Goal: Task Accomplishment & Management: Manage account settings

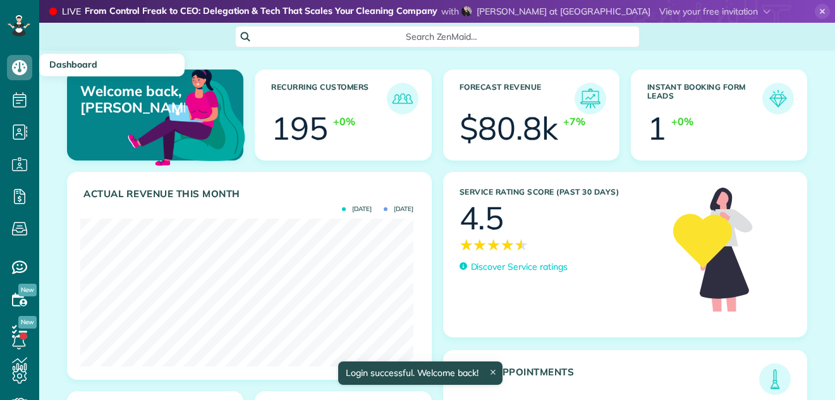
scroll to position [148, 333]
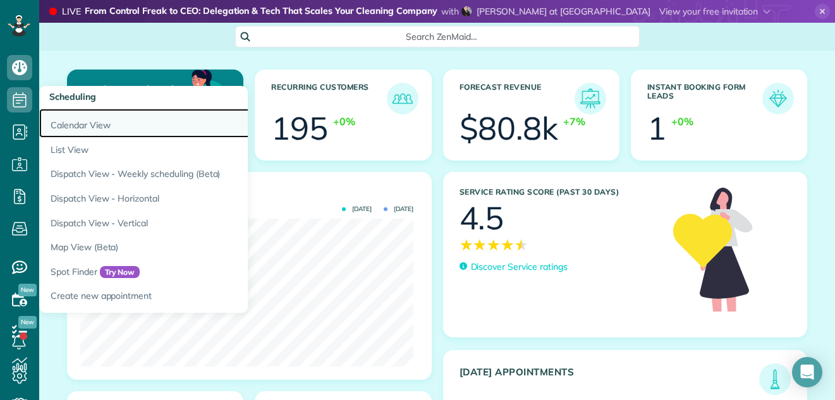
click at [61, 122] on link "Calendar View" at bounding box center [197, 123] width 316 height 29
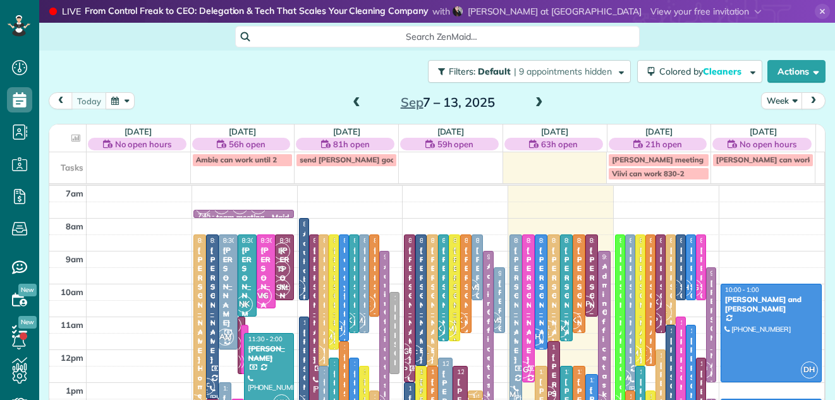
scroll to position [6, 6]
click at [771, 101] on button "Week" at bounding box center [782, 100] width 42 height 17
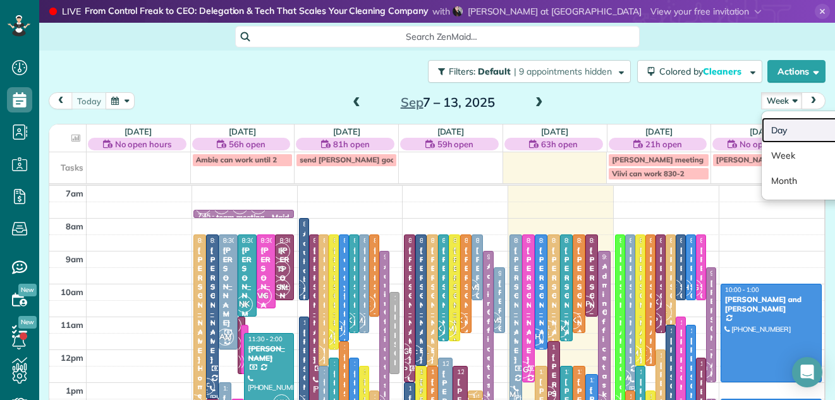
click at [763, 123] on link "Day" at bounding box center [812, 130] width 100 height 25
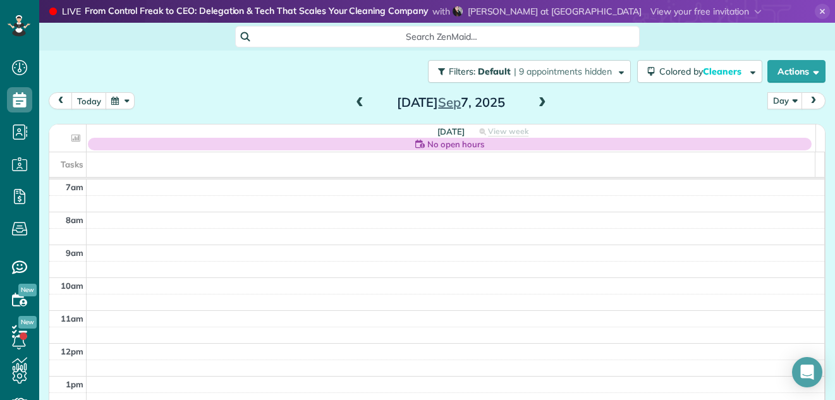
click at [541, 101] on span at bounding box center [543, 102] width 14 height 11
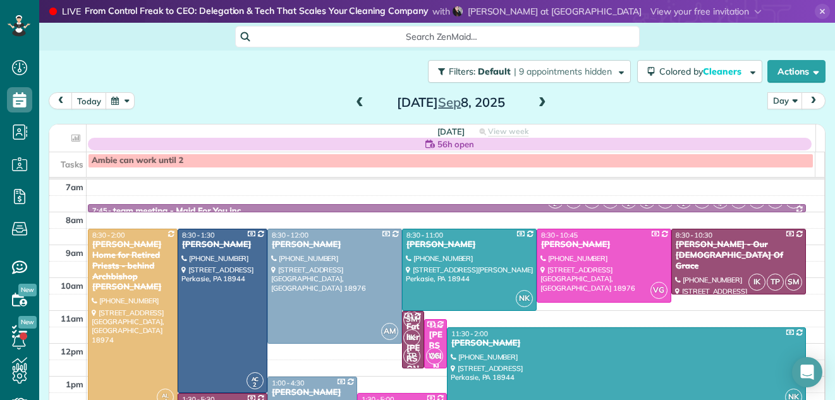
click at [541, 101] on span at bounding box center [543, 102] width 14 height 11
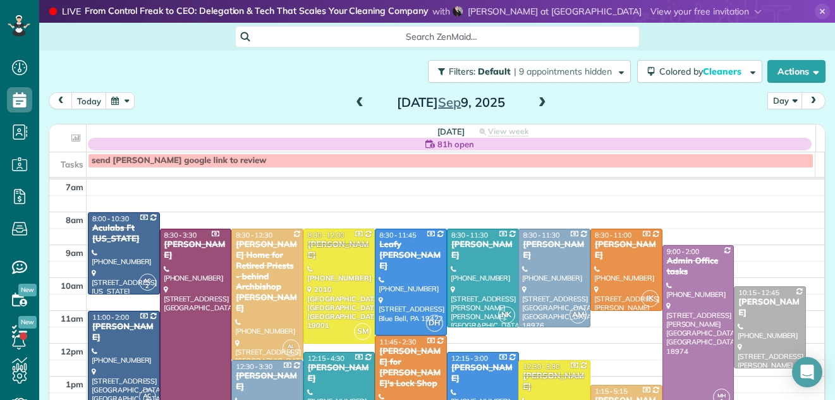
click at [541, 101] on span at bounding box center [543, 102] width 14 height 11
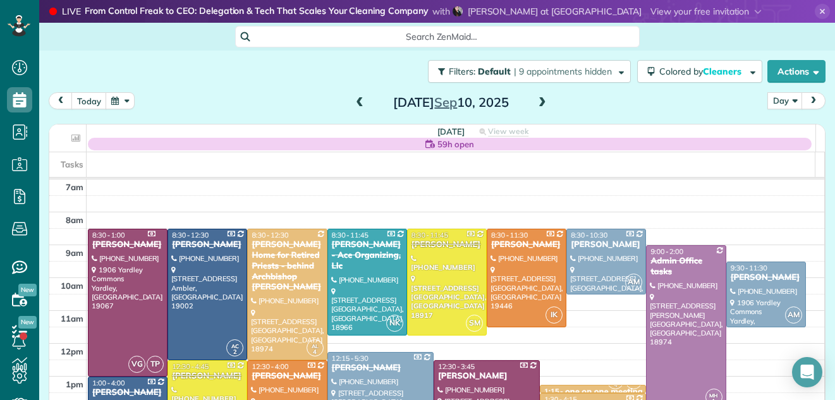
click at [541, 101] on span at bounding box center [543, 102] width 14 height 11
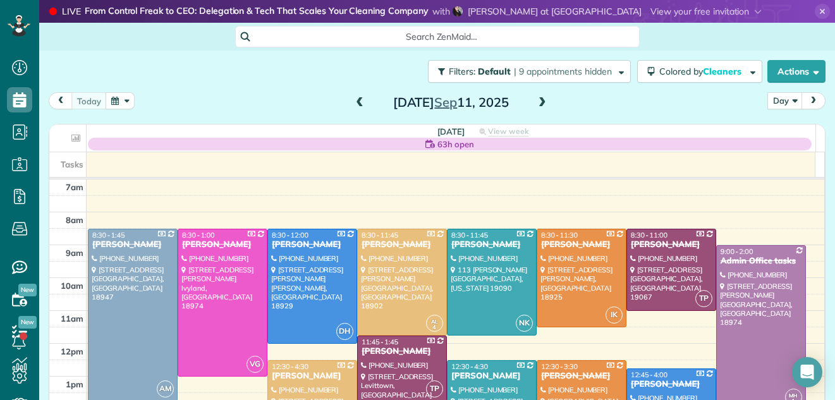
click at [541, 101] on span at bounding box center [543, 102] width 14 height 11
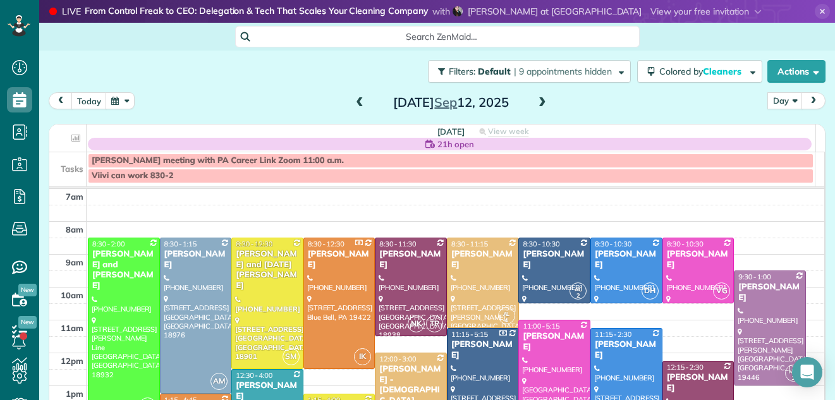
click at [353, 102] on span at bounding box center [360, 102] width 14 height 11
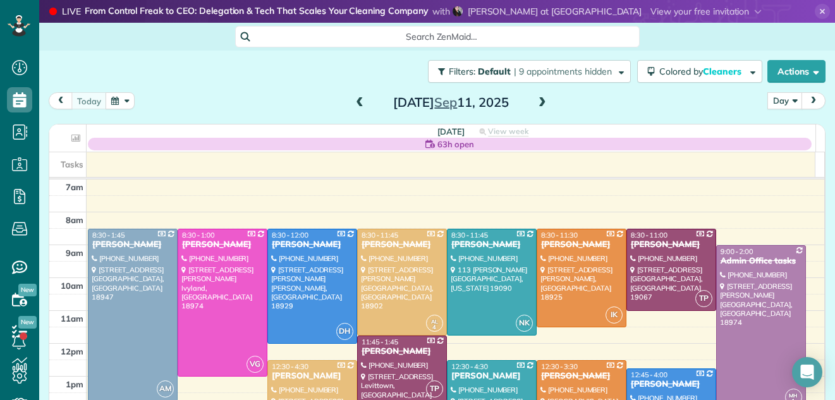
click at [353, 102] on span at bounding box center [360, 102] width 14 height 11
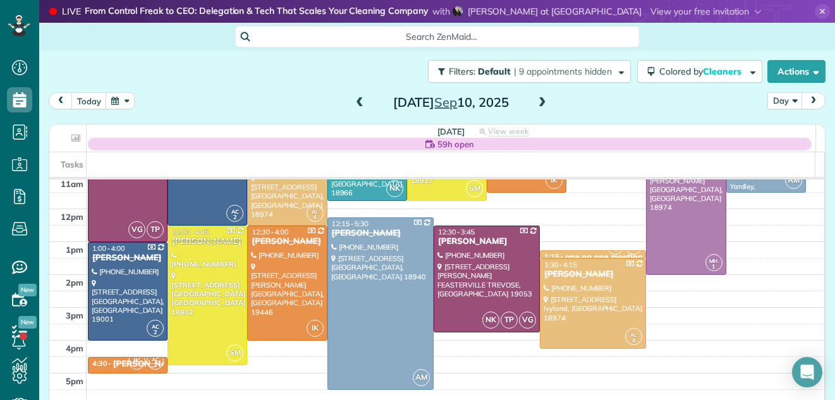
scroll to position [144, 0]
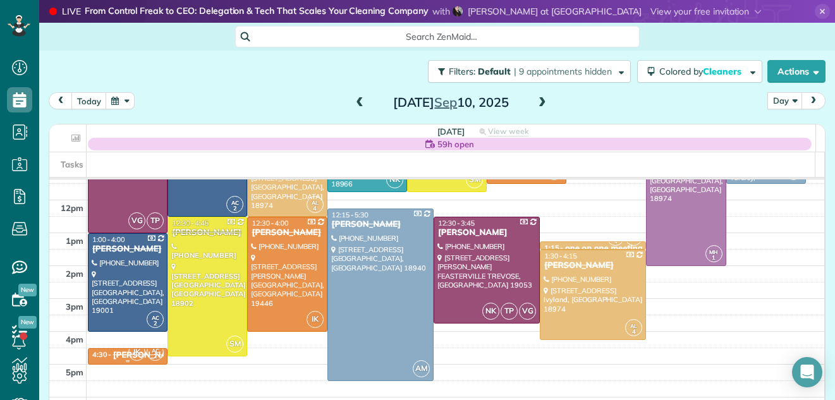
click at [123, 355] on div "Benjamin Cogan for Mike's Lock Shop" at bounding box center [215, 355] width 204 height 11
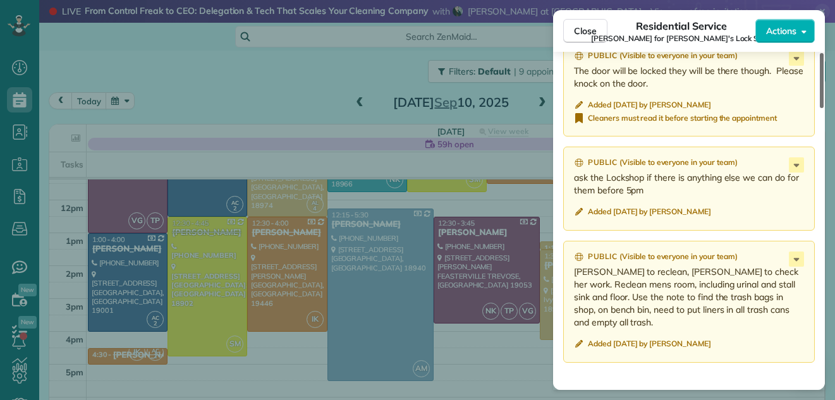
scroll to position [1485, 0]
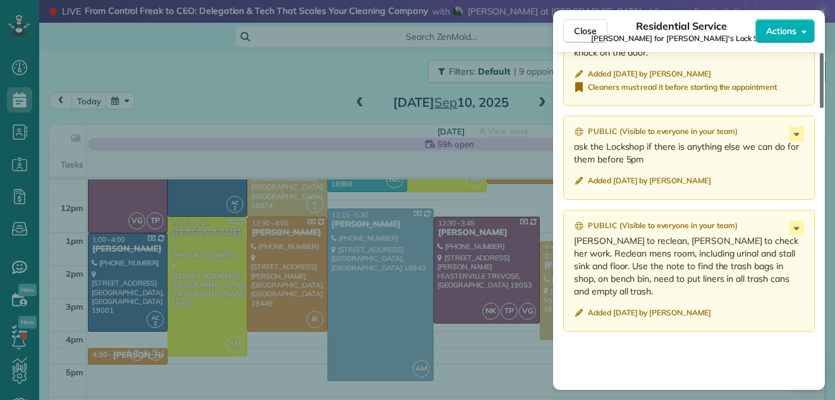
drag, startPoint x: 821, startPoint y: 73, endPoint x: 835, endPoint y: 314, distance: 242.0
click at [824, 108] on div at bounding box center [822, 80] width 4 height 55
click at [589, 33] on span "Close" at bounding box center [585, 31] width 23 height 13
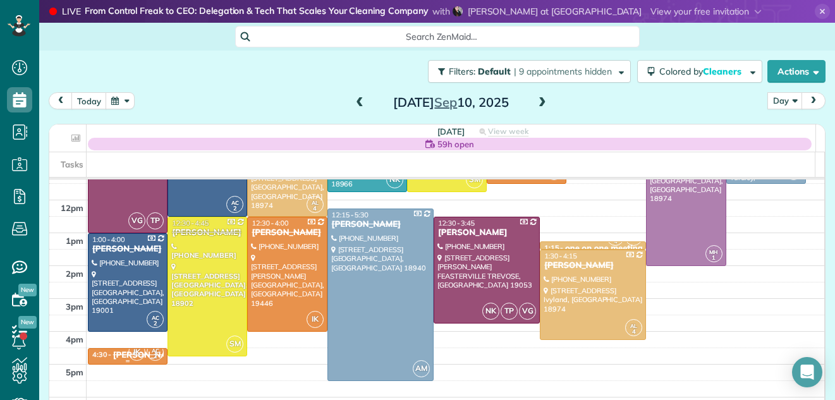
click at [115, 353] on div "Benjamin Cogan for Mike's Lock Shop" at bounding box center [215, 355] width 204 height 11
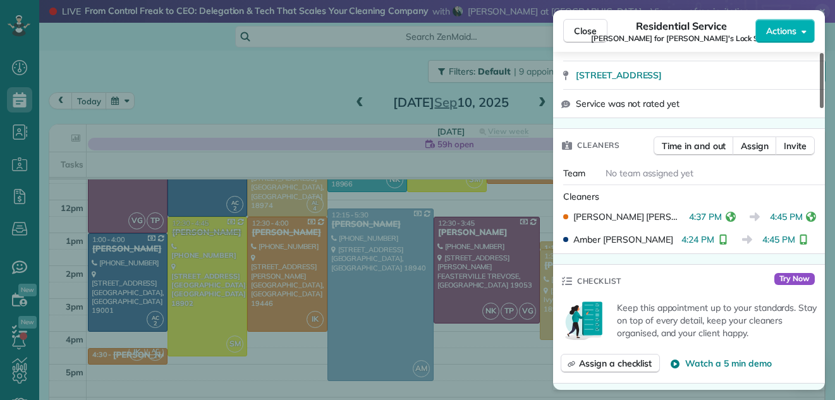
scroll to position [288, 0]
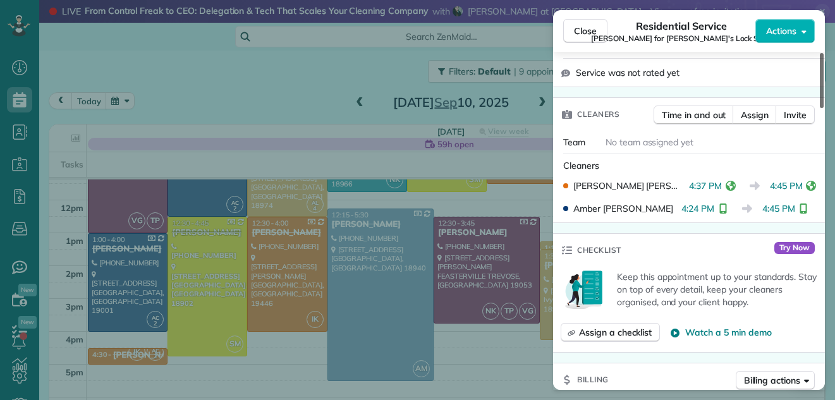
drag, startPoint x: 823, startPoint y: 85, endPoint x: 821, endPoint y: 132, distance: 46.8
click at [821, 108] on div at bounding box center [822, 80] width 4 height 55
click at [820, 108] on div at bounding box center [822, 80] width 4 height 55
